Goal: Transaction & Acquisition: Purchase product/service

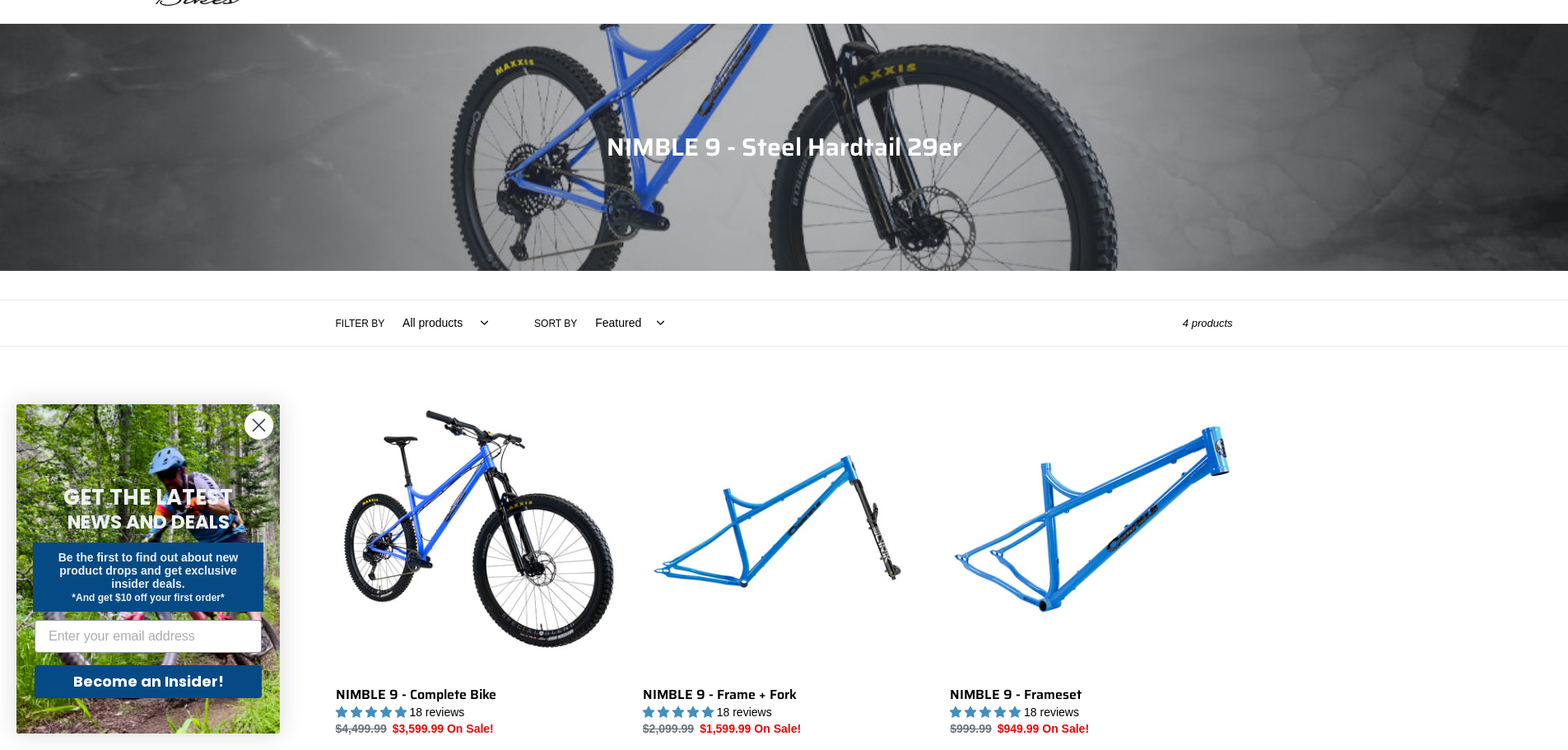
scroll to position [165, 0]
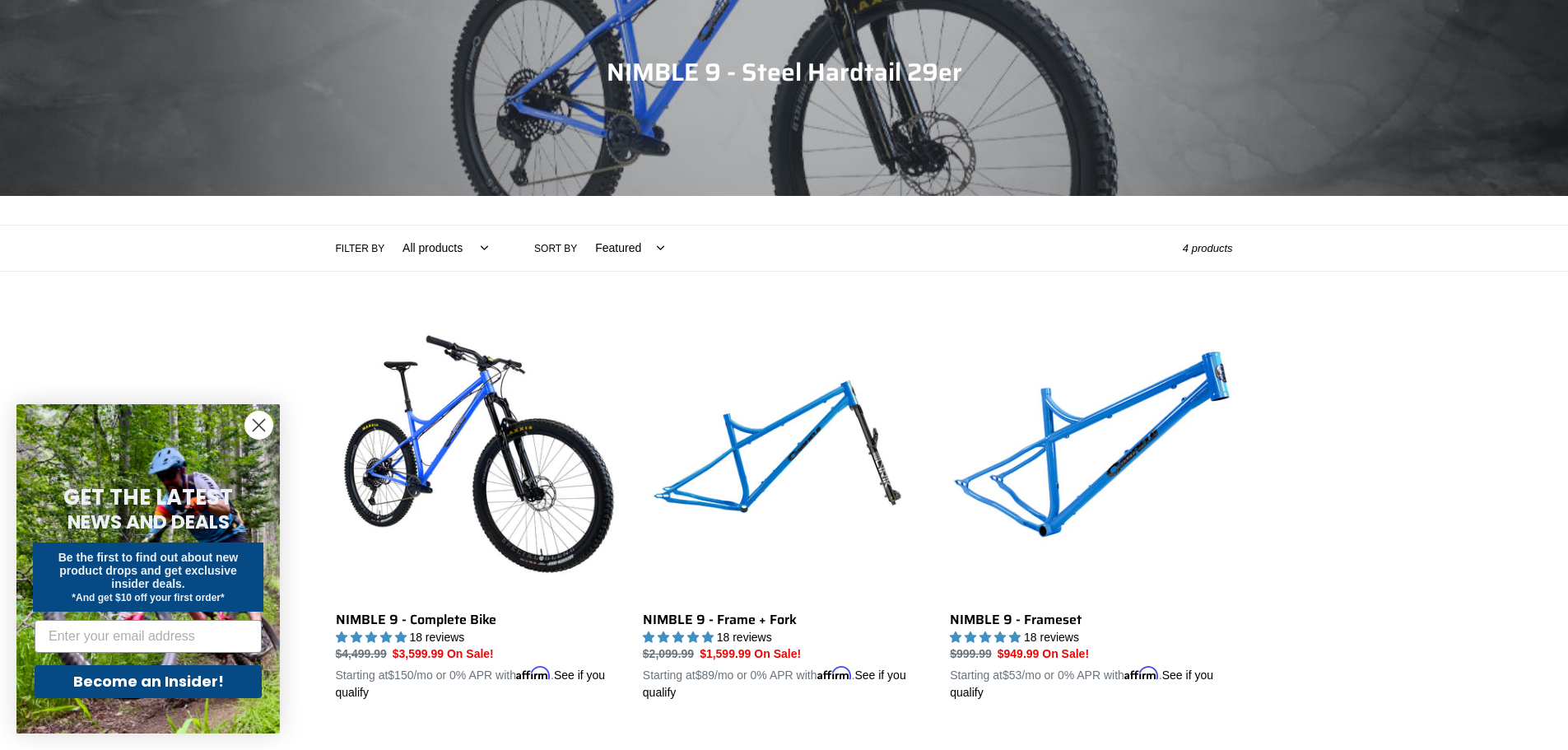
click at [261, 426] on circle "Close dialog" at bounding box center [259, 425] width 27 height 27
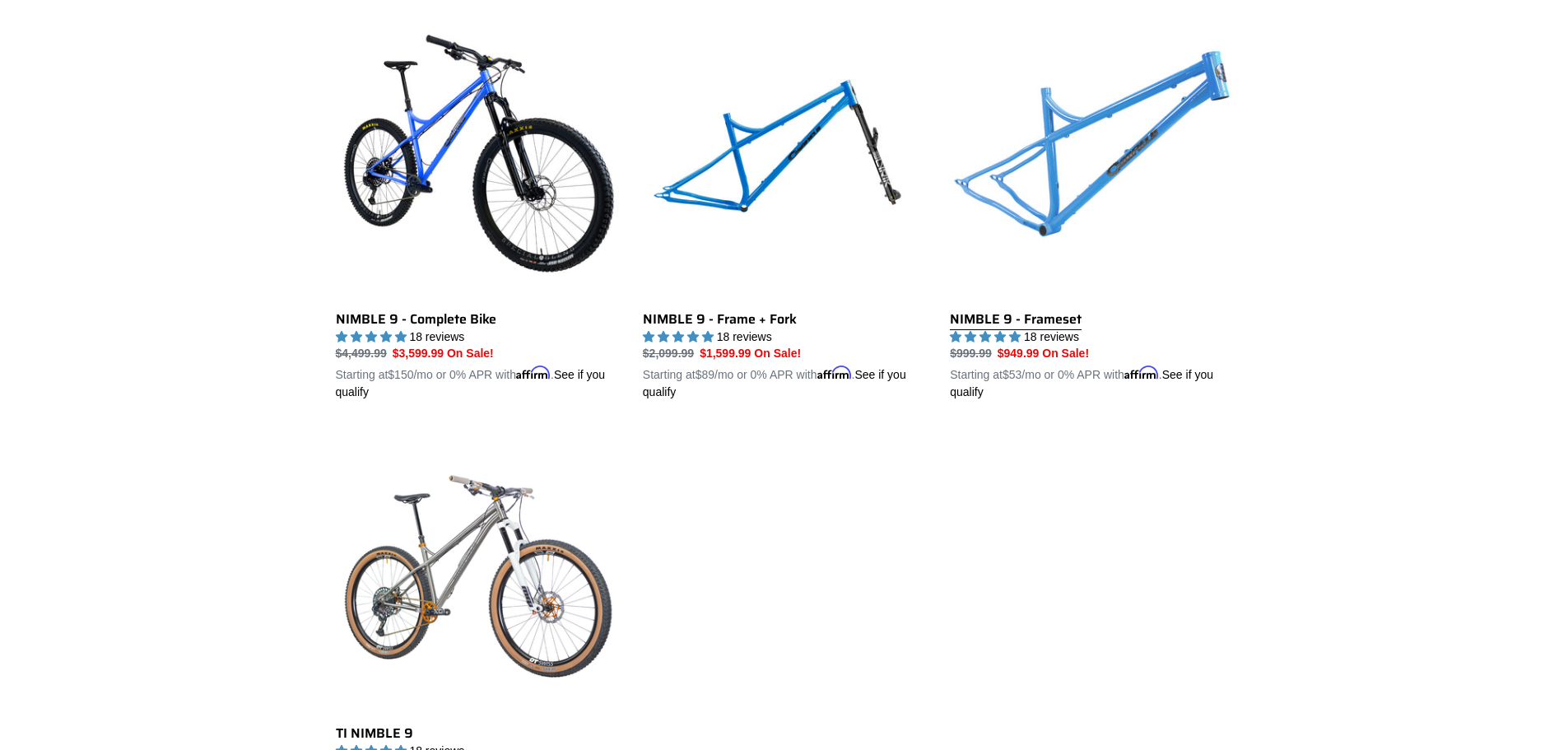
scroll to position [577, 0]
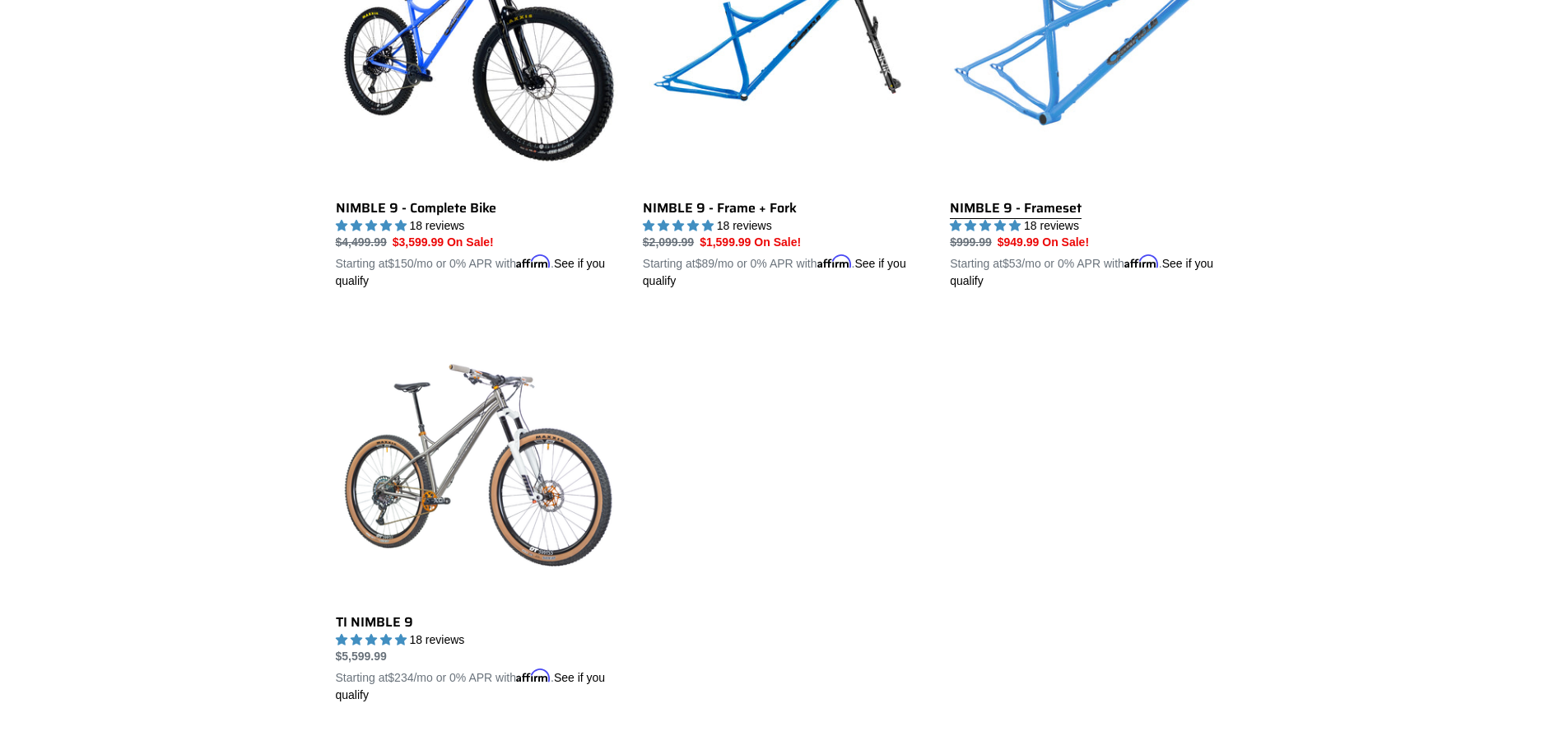
click at [1114, 91] on link "NIMBLE 9 - Frameset" at bounding box center [1092, 98] width 283 height 385
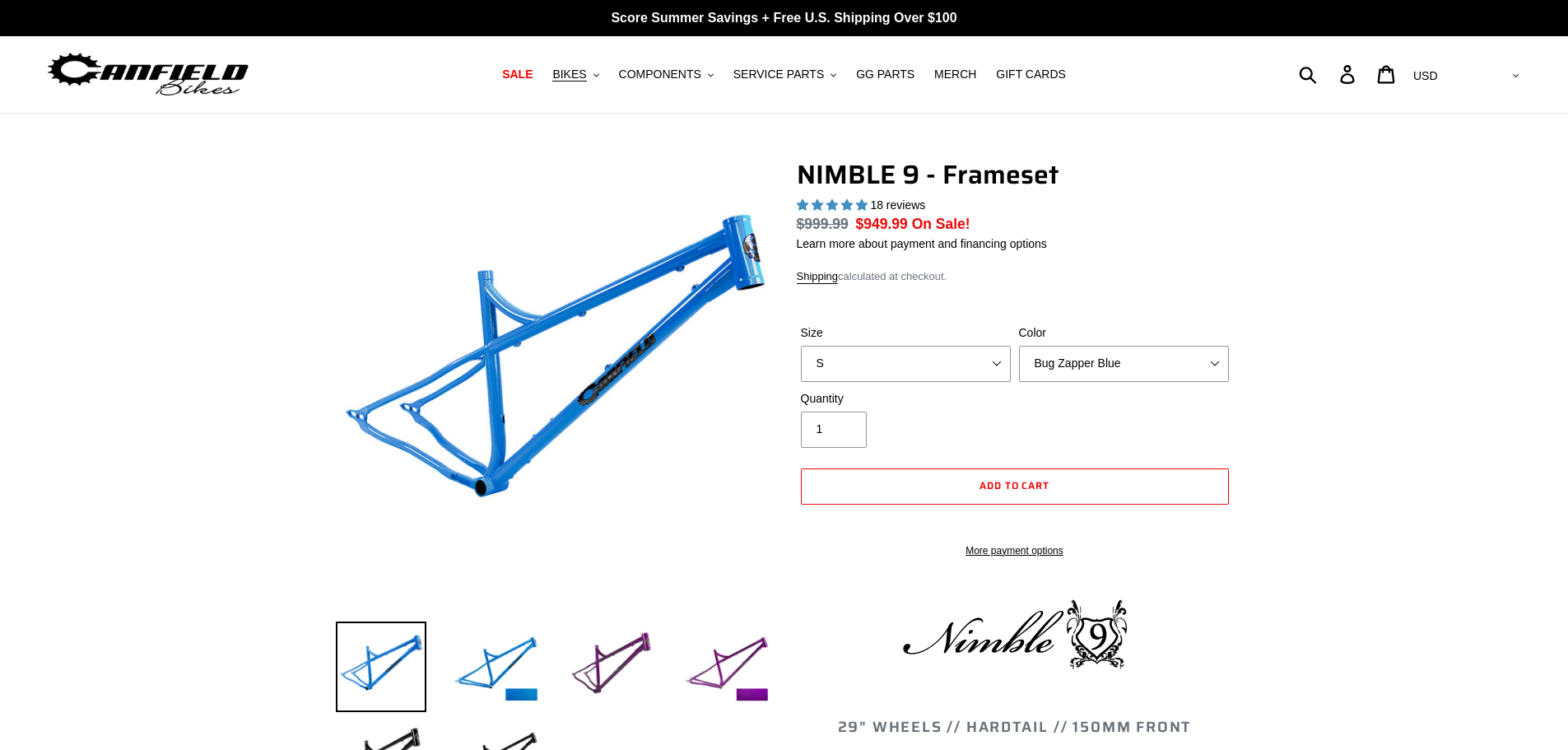
select select "highest-rating"
click at [1130, 348] on select "Bug Zapper Blue Purple Haze -Sold Out Galaxy Black" at bounding box center [1124, 364] width 210 height 36
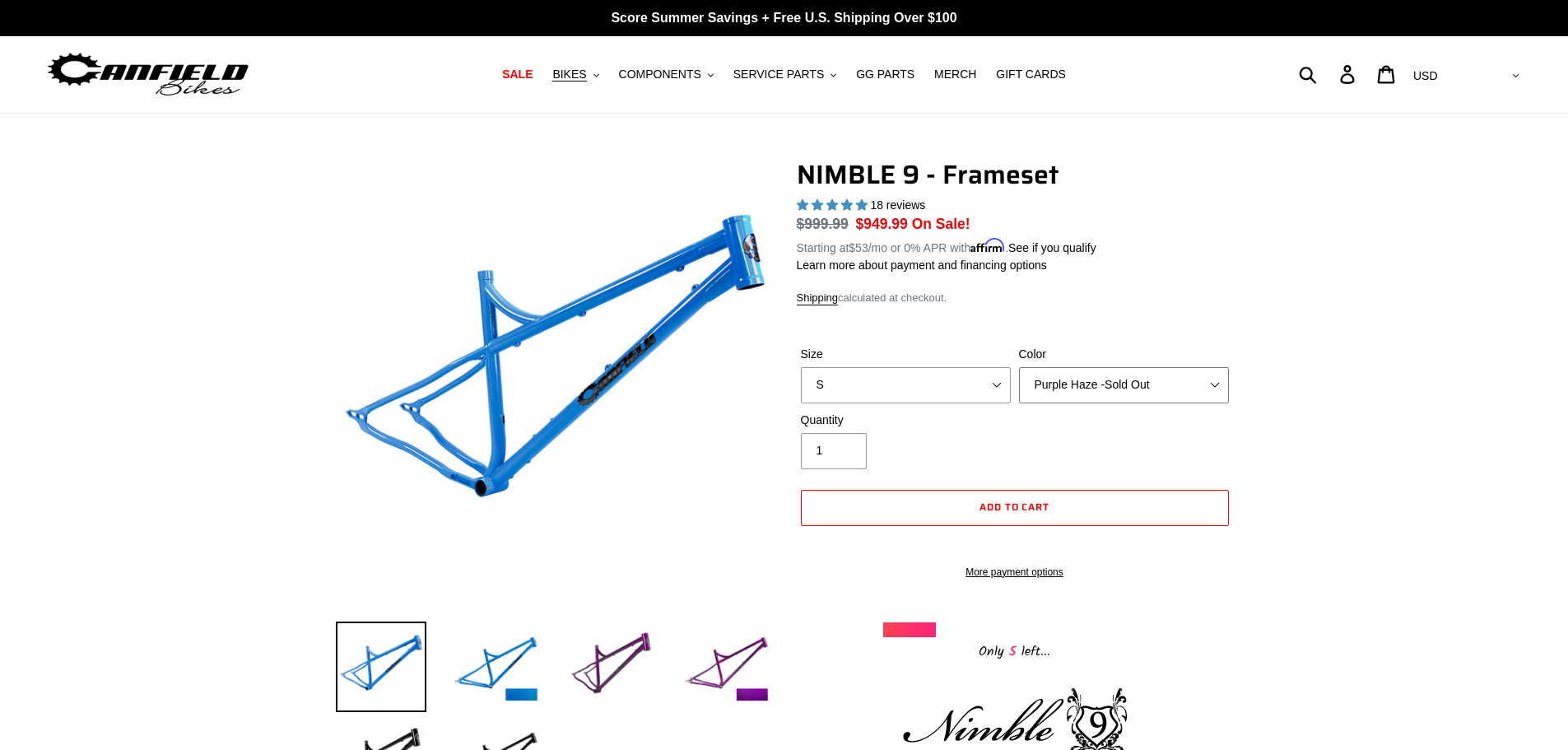
click at [1019, 368] on select "Bug Zapper Blue Purple Haze -Sold Out Galaxy Black" at bounding box center [1124, 385] width 210 height 36
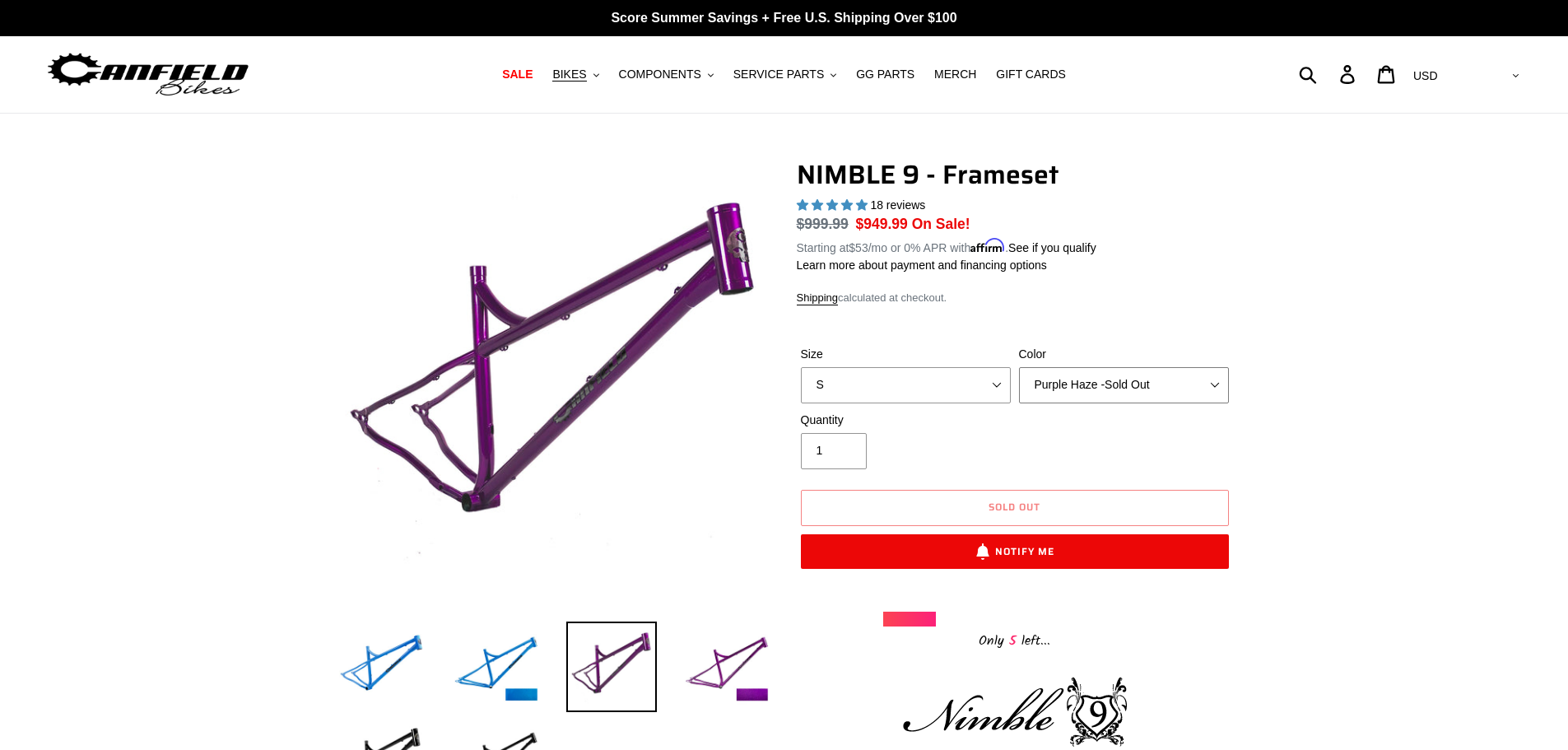
drag, startPoint x: 1127, startPoint y: 369, endPoint x: 1122, endPoint y: 388, distance: 19.6
click at [1127, 373] on select "Bug Zapper Blue Purple Haze -Sold Out Galaxy Black" at bounding box center [1124, 385] width 210 height 36
select select "Galaxy Black"
click at [1019, 368] on select "Bug Zapper Blue Purple Haze -Sold Out Galaxy Black" at bounding box center [1124, 385] width 210 height 36
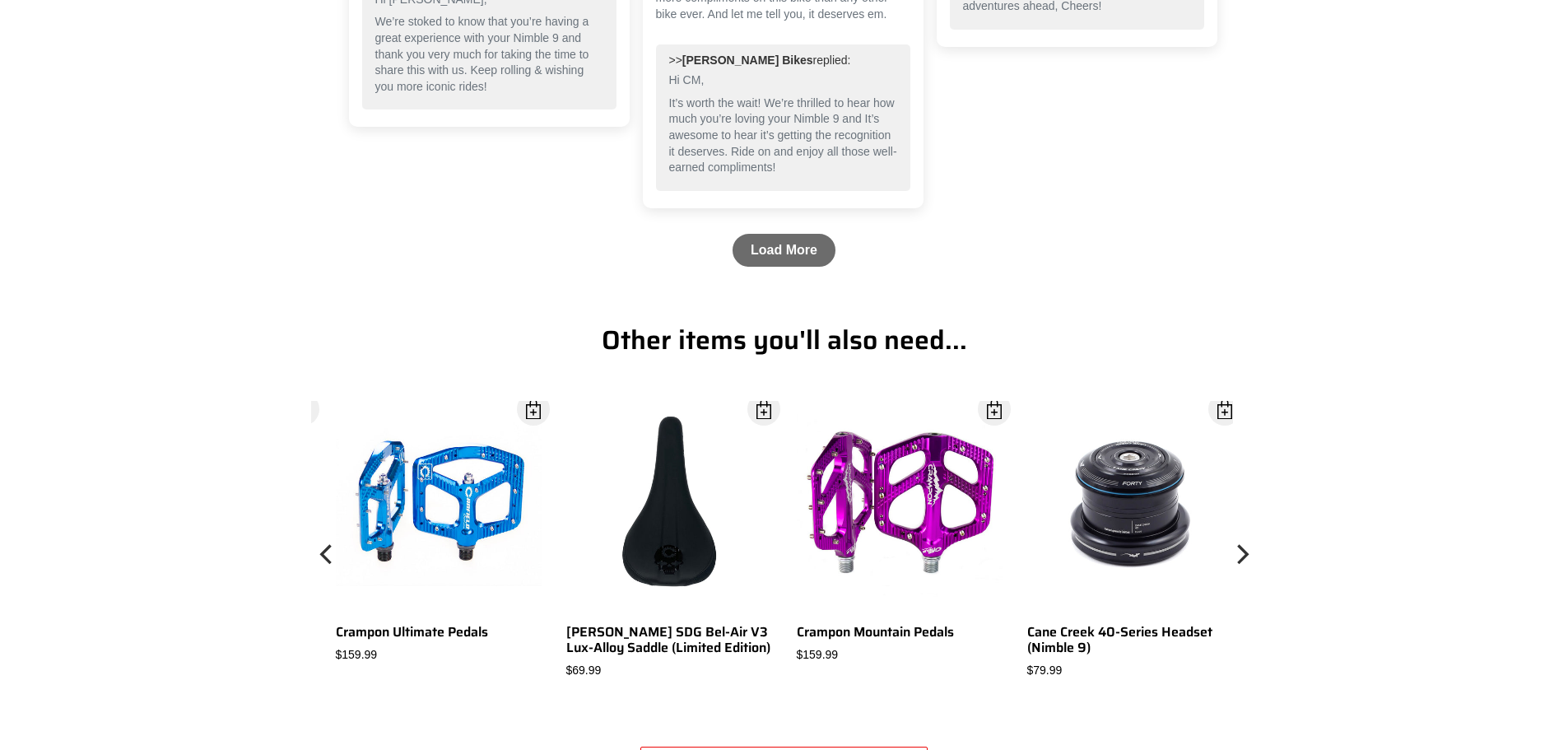
scroll to position [4118, 0]
